Goal: Find specific page/section: Find specific page/section

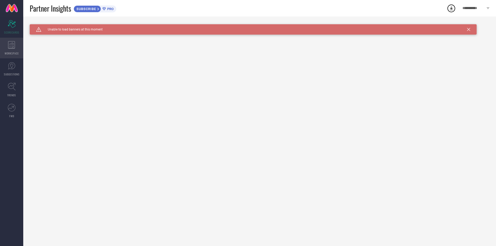
click at [16, 43] on div "WORKSPACE" at bounding box center [11, 48] width 23 height 21
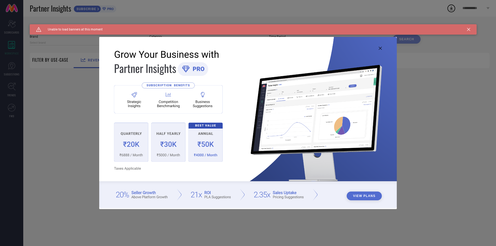
type input "1 STOP FASHION"
type input "All"
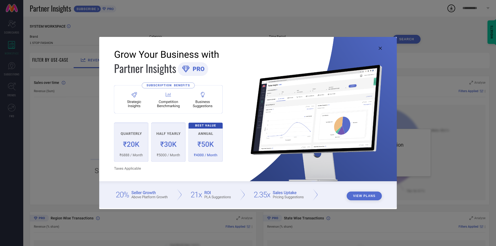
click at [380, 49] on icon at bounding box center [380, 48] width 3 height 3
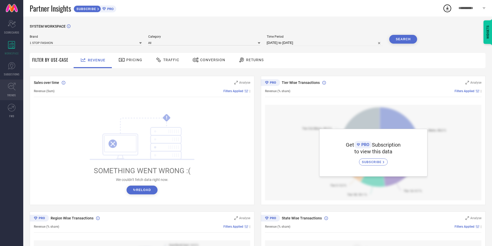
click at [10, 88] on icon at bounding box center [12, 87] width 8 height 8
